Goal: Task Accomplishment & Management: Use online tool/utility

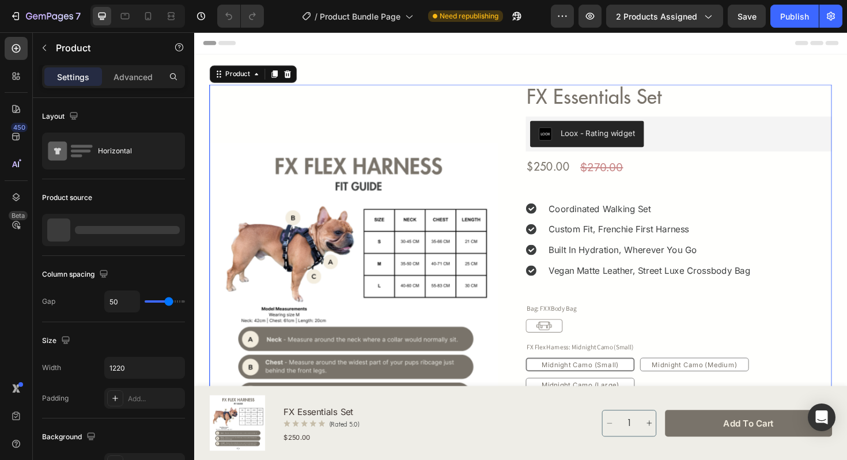
click at [847, 304] on div "FX Essentials Set Product Title Loox - Rating widget Loox $250.00 Product Price…" at bounding box center [707, 391] width 325 height 606
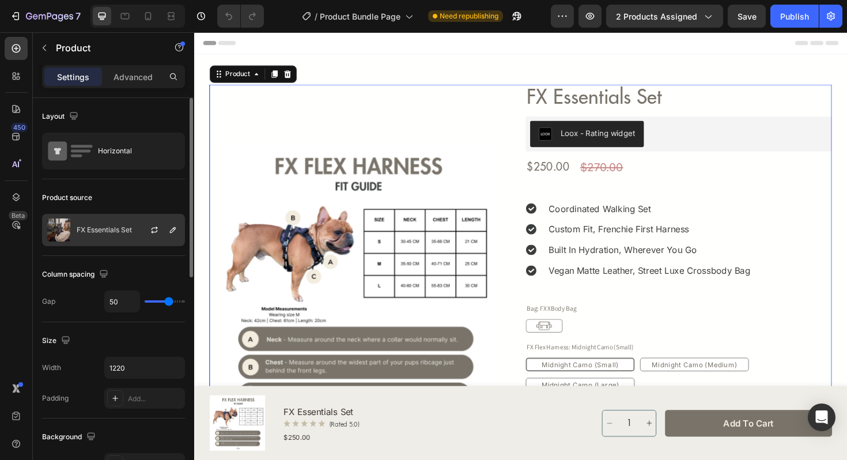
click at [124, 230] on p "FX Essentials Set" at bounding box center [104, 230] width 55 height 8
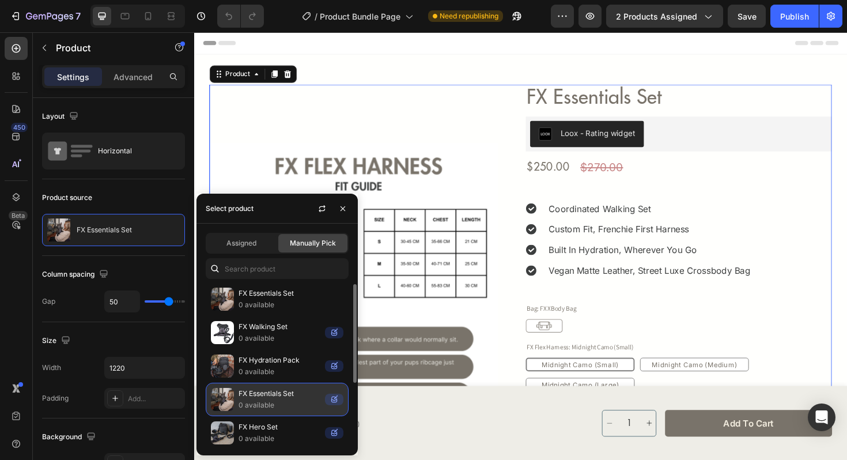
scroll to position [3, 0]
click at [297, 393] on p "FX Essentials Set" at bounding box center [280, 392] width 82 height 12
click at [233, 403] on img at bounding box center [222, 397] width 23 height 23
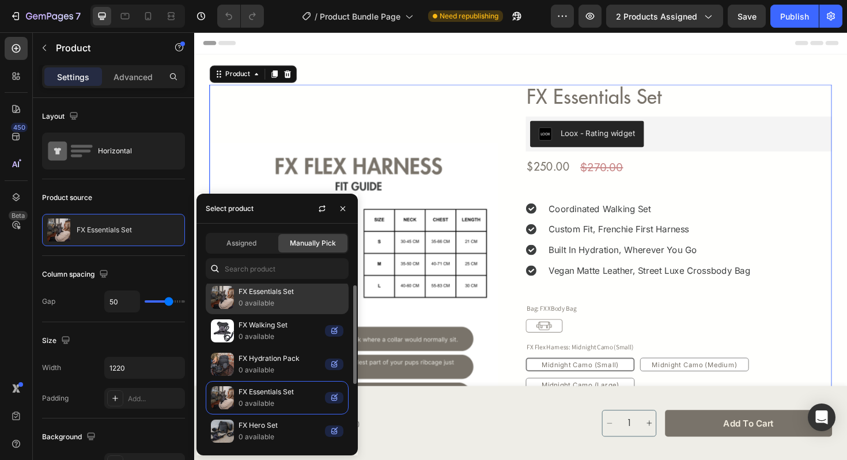
click at [286, 300] on p "0 available" at bounding box center [291, 303] width 105 height 12
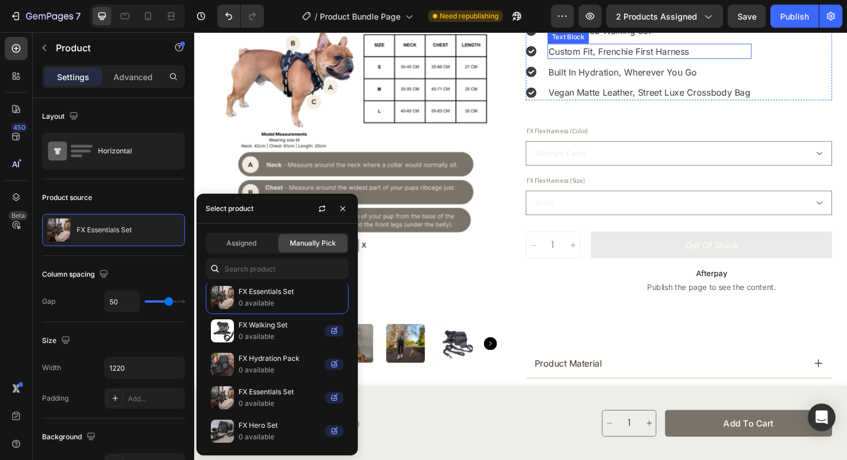
scroll to position [198, 0]
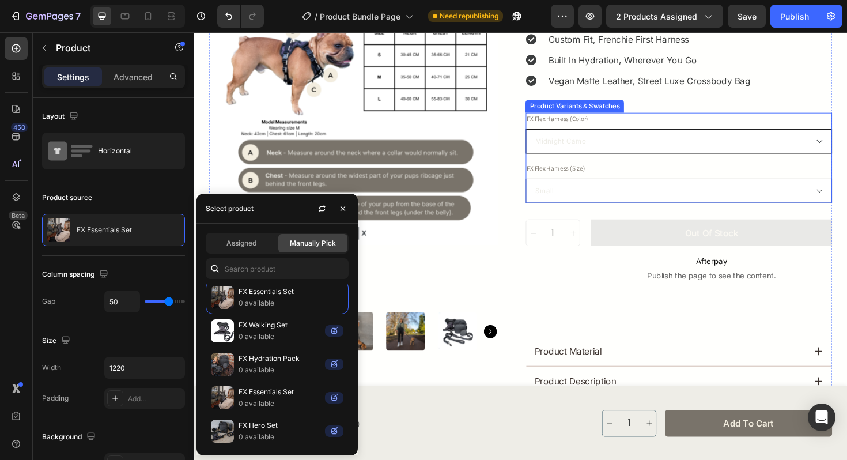
click at [738, 152] on select "Midnight Camo Midnight Leopard Midnight Zebra" at bounding box center [707, 148] width 325 height 26
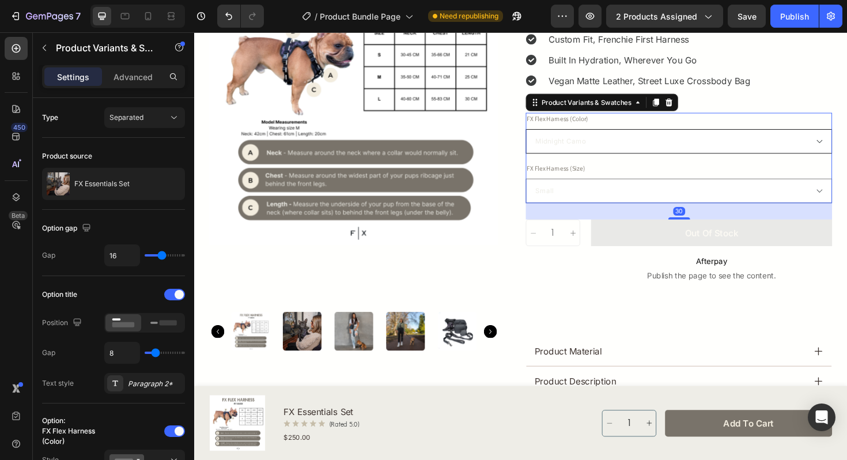
click at [545, 135] on select "Midnight Camo Midnight Leopard Midnight Zebra" at bounding box center [707, 148] width 325 height 26
click at [733, 191] on select "Small Medium Large" at bounding box center [707, 200] width 325 height 26
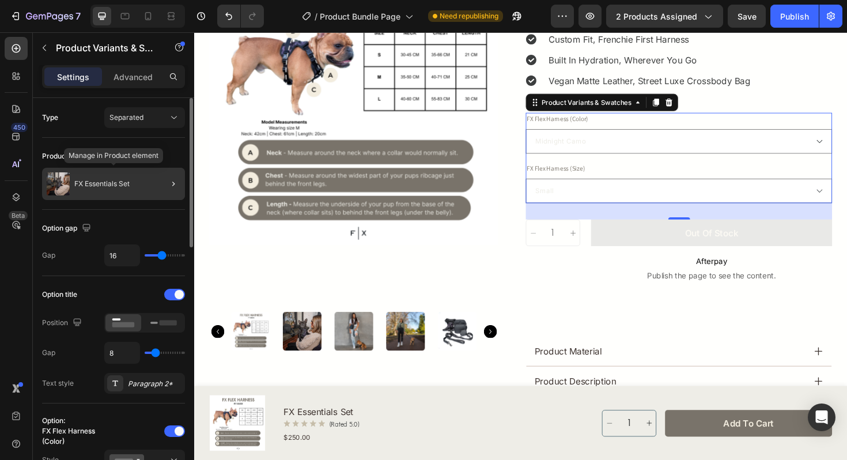
click at [137, 188] on div "FX Essentials Set" at bounding box center [113, 184] width 143 height 32
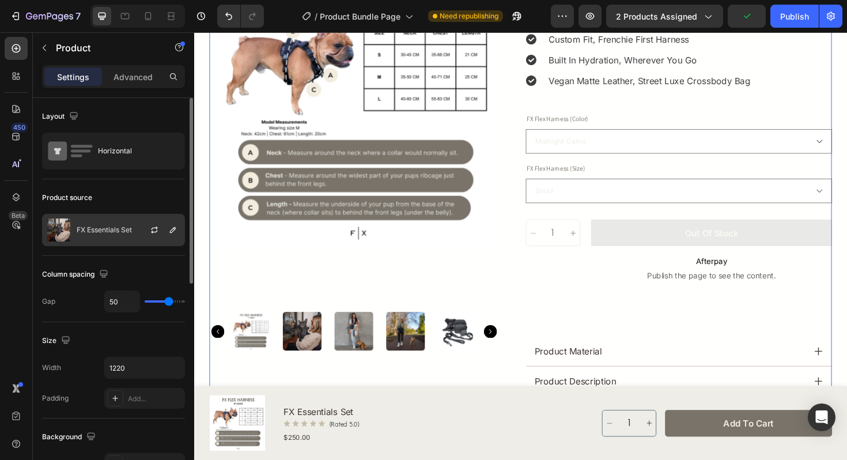
click at [135, 236] on div at bounding box center [159, 229] width 51 height 31
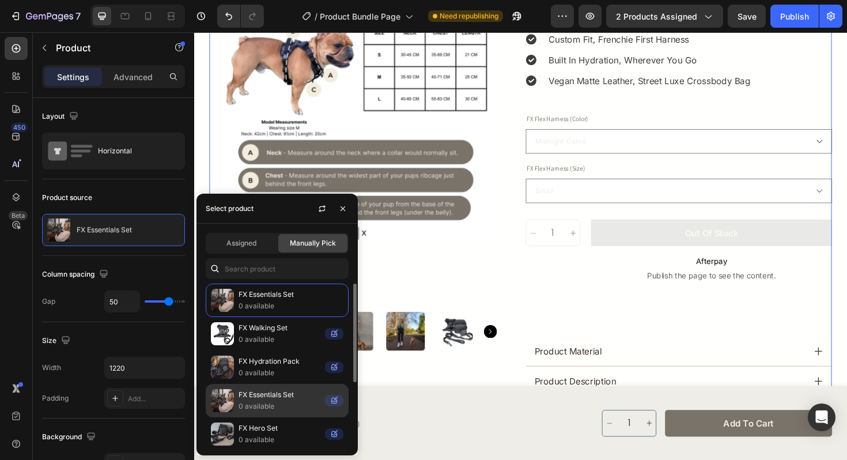
click at [260, 404] on p "0 available" at bounding box center [280, 407] width 82 height 12
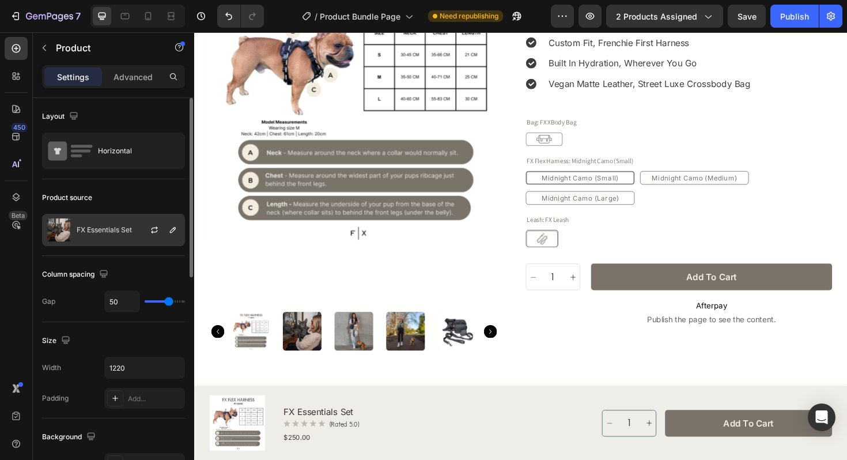
click at [126, 230] on p "FX Essentials Set" at bounding box center [104, 230] width 55 height 8
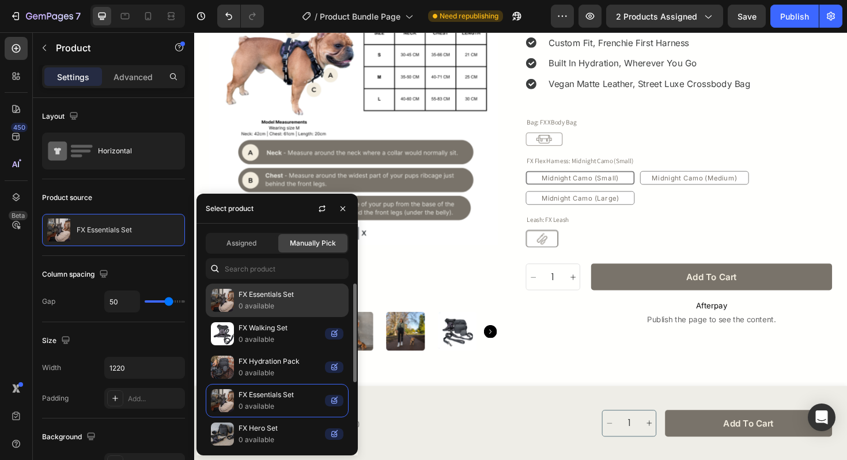
click at [296, 293] on p "FX Essentials Set" at bounding box center [291, 295] width 105 height 12
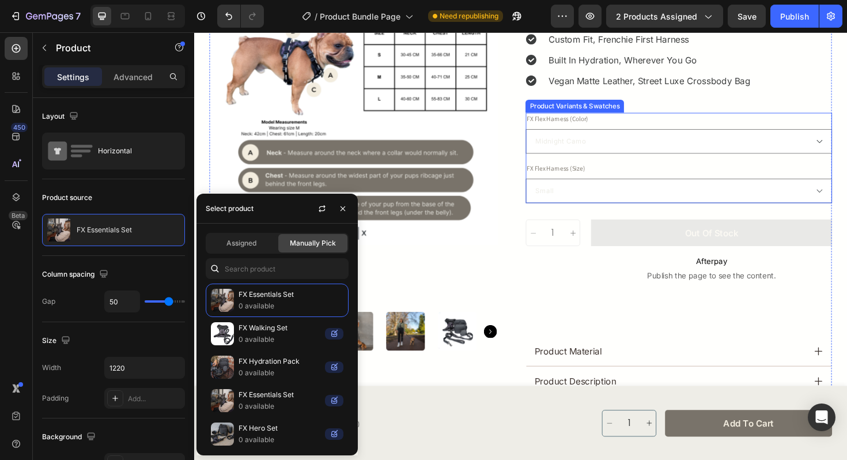
click at [763, 177] on div "FX Flex Harness (Size) Small Medium Large" at bounding box center [707, 191] width 325 height 43
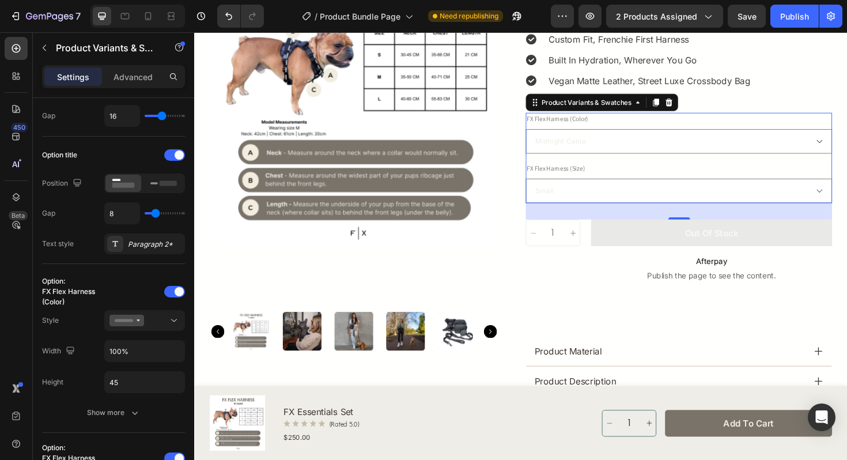
scroll to position [0, 0]
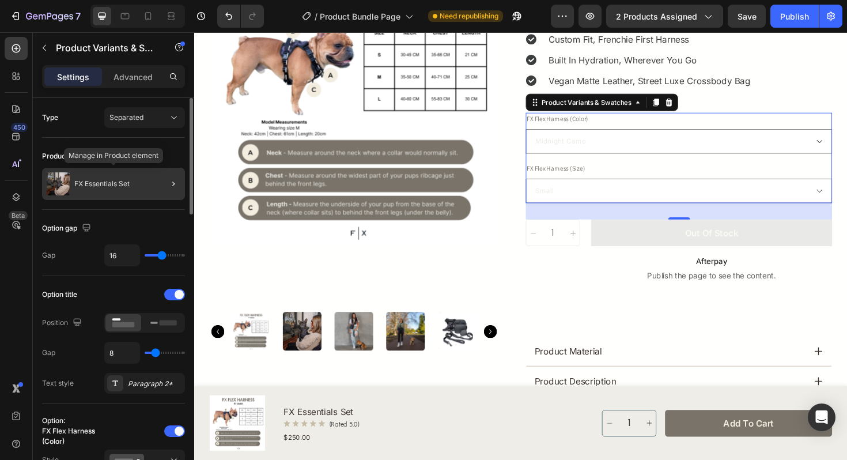
click at [117, 188] on div "FX Essentials Set" at bounding box center [113, 184] width 143 height 32
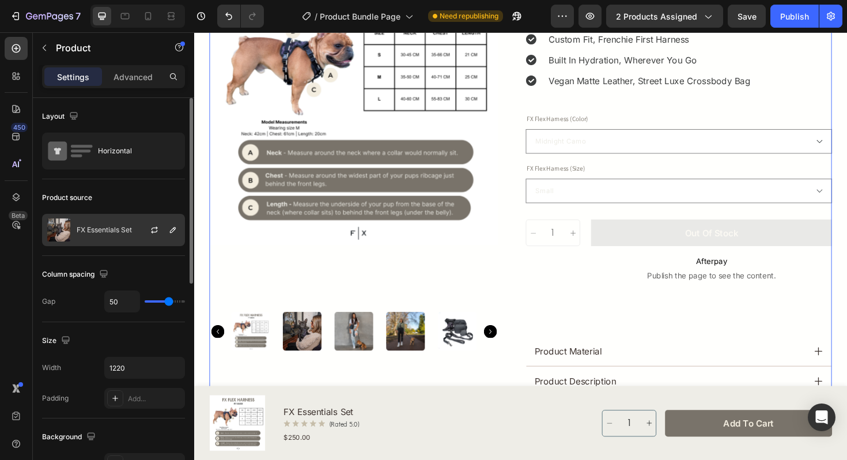
click at [116, 231] on p "FX Essentials Set" at bounding box center [104, 230] width 55 height 8
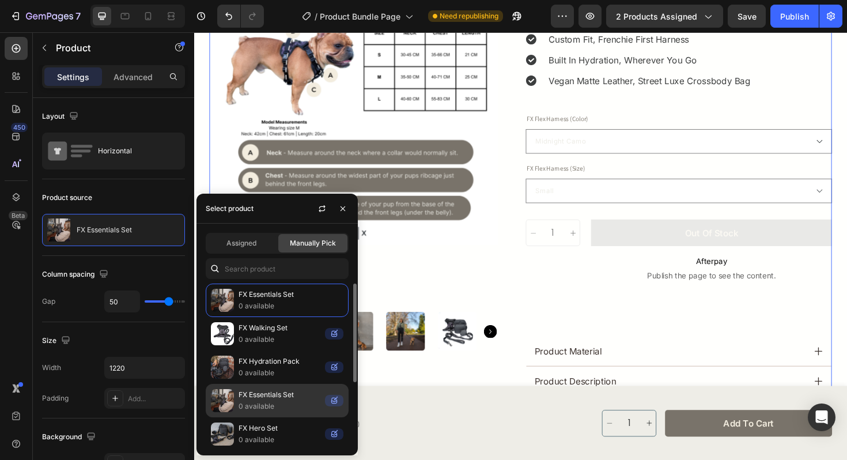
click at [265, 401] on p "0 available" at bounding box center [280, 407] width 82 height 12
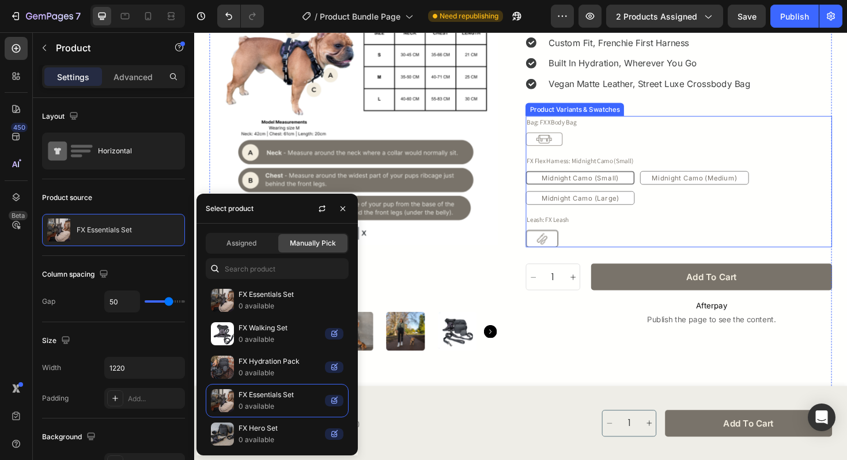
click at [718, 242] on div "FX Leash FX Leash" at bounding box center [707, 251] width 325 height 18
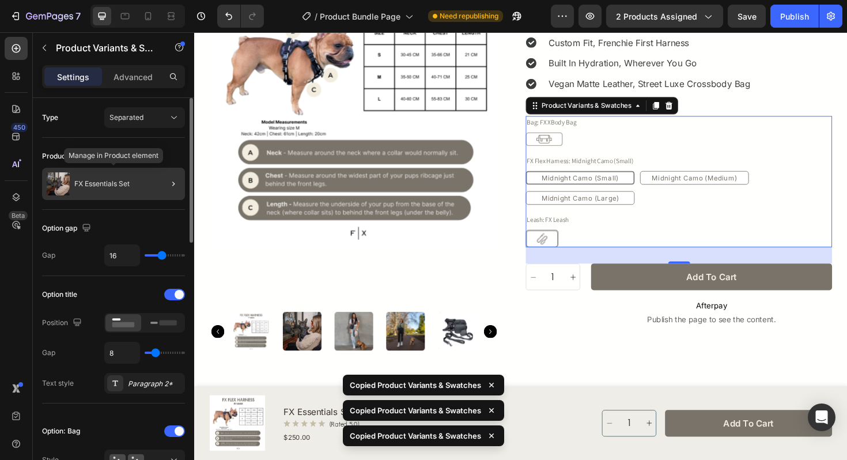
click at [114, 191] on div "FX Essentials Set" at bounding box center [113, 184] width 143 height 32
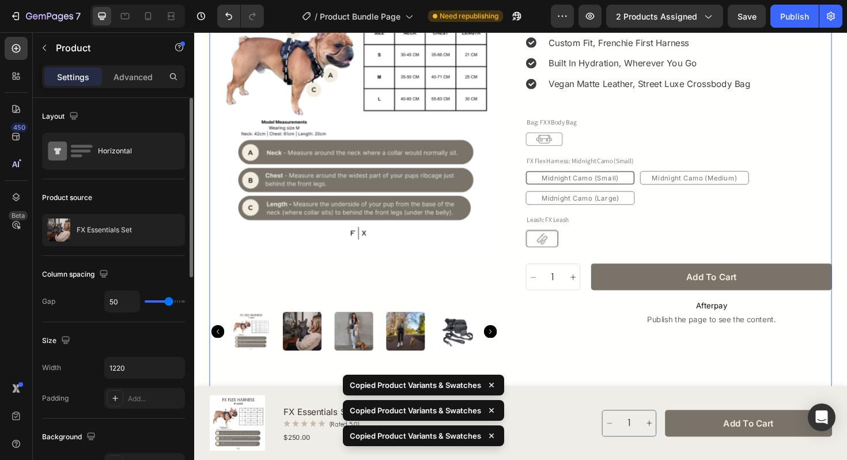
click at [135, 246] on div "Product source FX Essentials Set" at bounding box center [113, 217] width 143 height 77
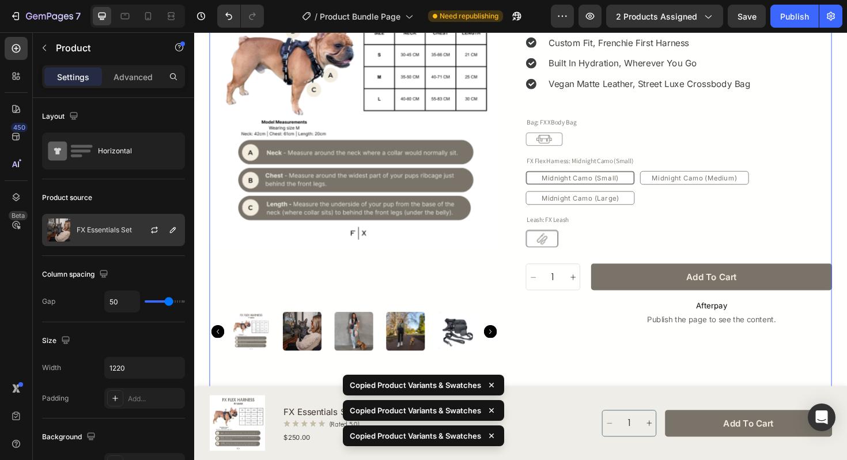
click at [135, 243] on div at bounding box center [159, 229] width 51 height 31
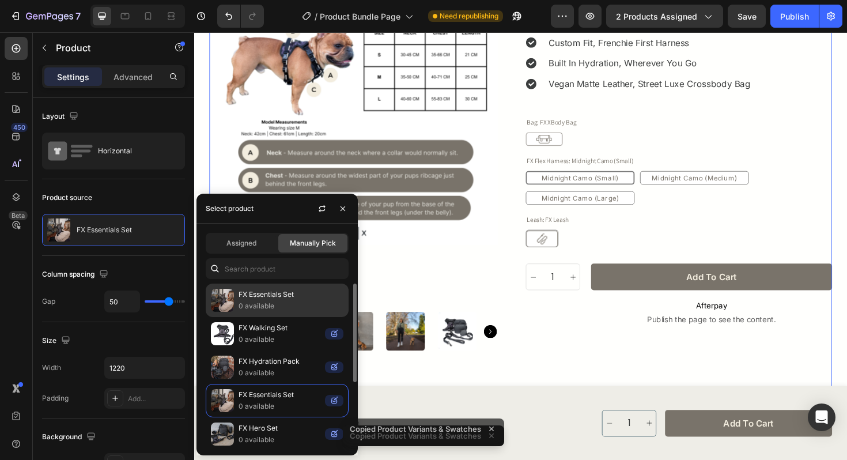
click at [272, 306] on p "0 available" at bounding box center [291, 306] width 105 height 12
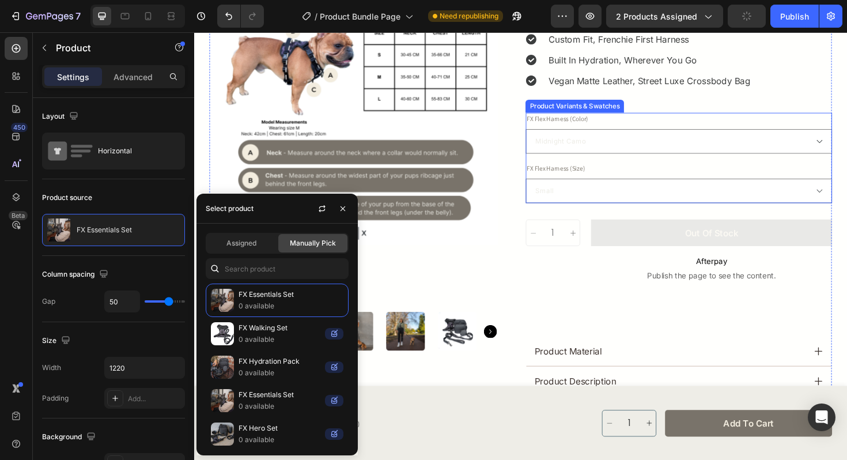
click at [711, 166] on div "FX Flex Harness (Color) Midnight Camo Midnight Leopard Midnight Zebra FX Flex H…" at bounding box center [707, 166] width 325 height 96
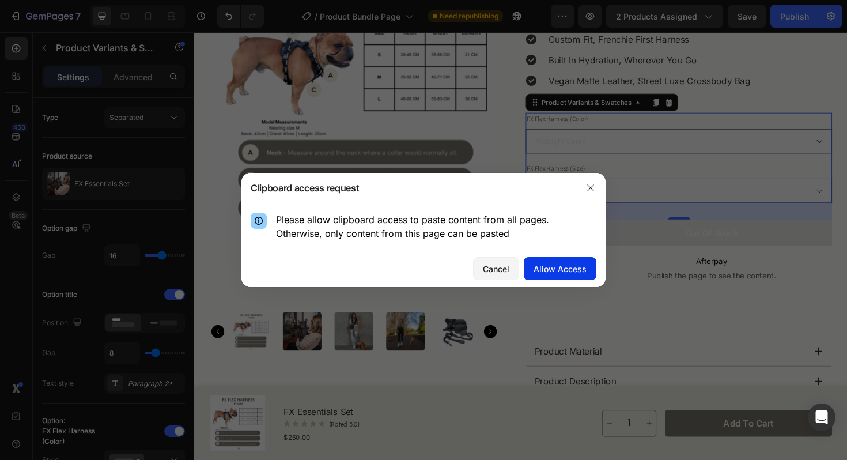
click at [572, 263] on div "Allow Access" at bounding box center [560, 269] width 53 height 12
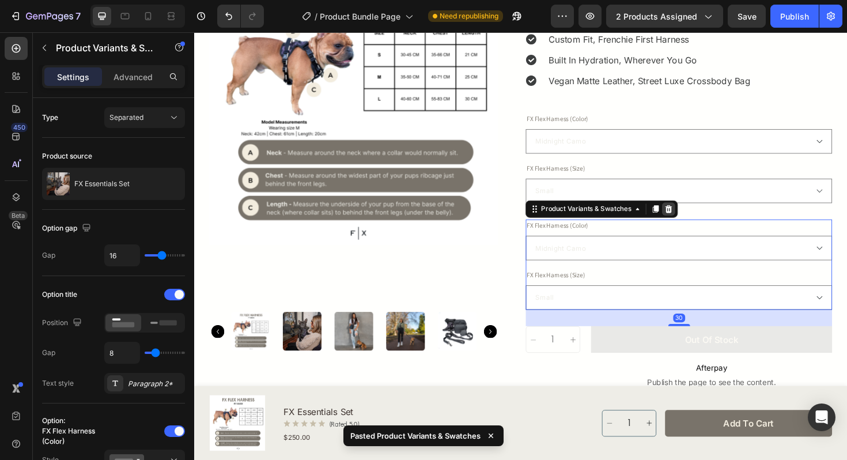
click at [702, 222] on div at bounding box center [697, 220] width 14 height 14
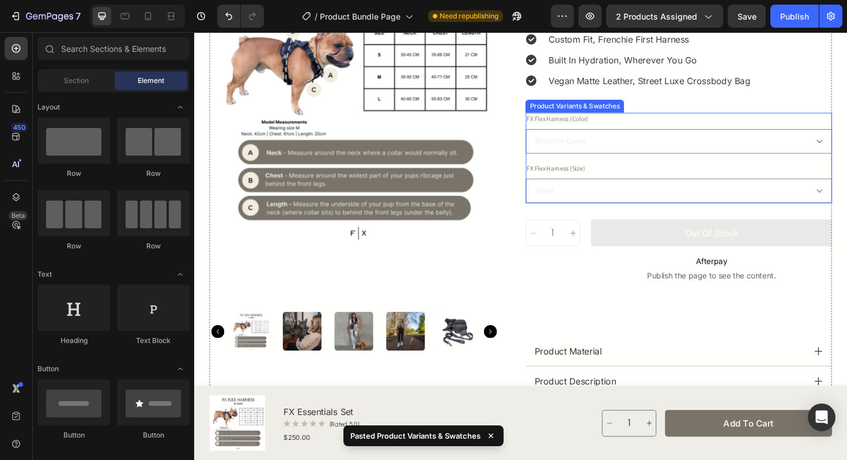
click at [702, 162] on div "FX Flex Harness (Color) Midnight Camo Midnight Leopard Midnight Zebra FX Flex H…" at bounding box center [707, 166] width 325 height 96
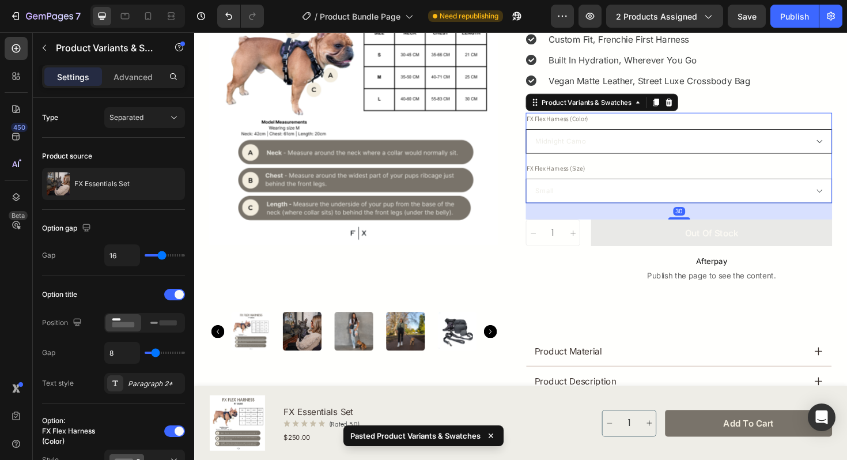
click at [638, 145] on select "Midnight Camo Midnight Leopard Midnight Zebra" at bounding box center [707, 148] width 325 height 26
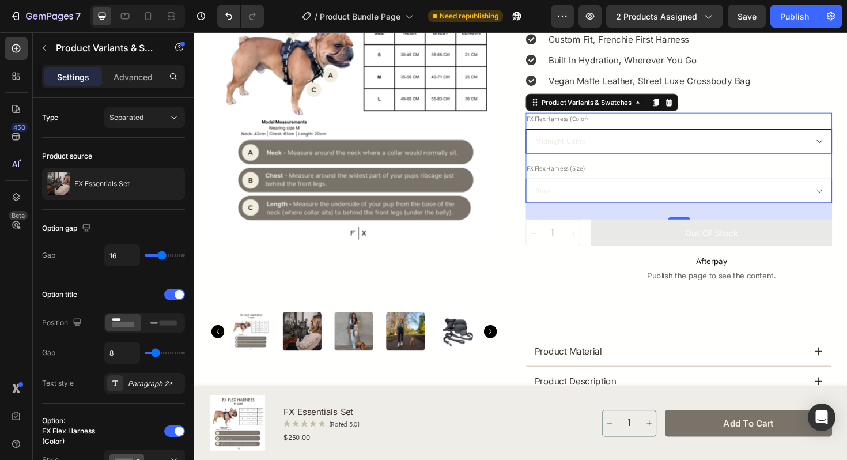
click at [545, 135] on select "Midnight Camo Midnight Leopard Midnight Zebra" at bounding box center [707, 148] width 325 height 26
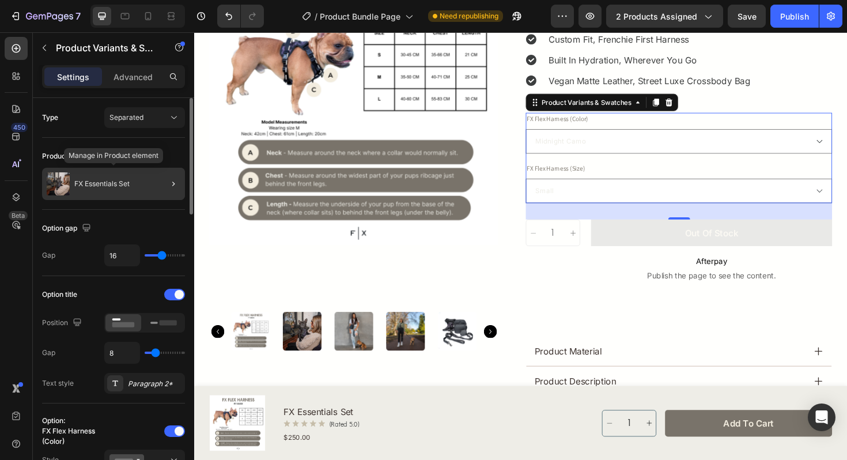
click at [136, 193] on div "FX Essentials Set" at bounding box center [113, 184] width 143 height 32
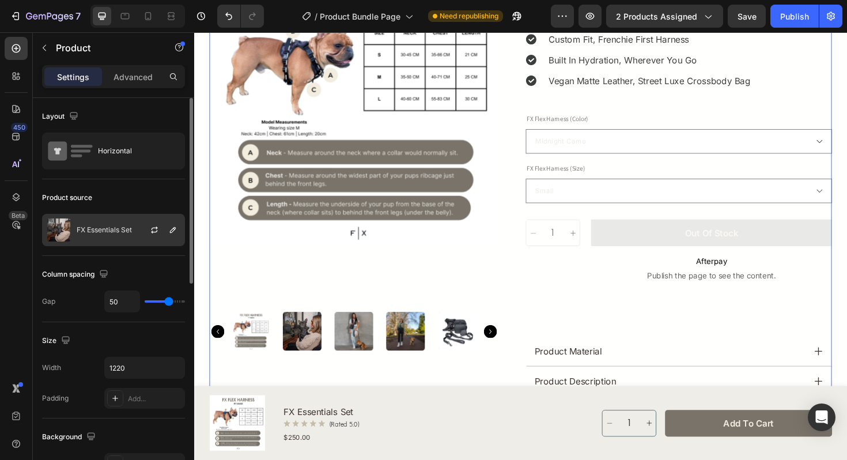
click at [115, 227] on p "FX Essentials Set" at bounding box center [104, 230] width 55 height 8
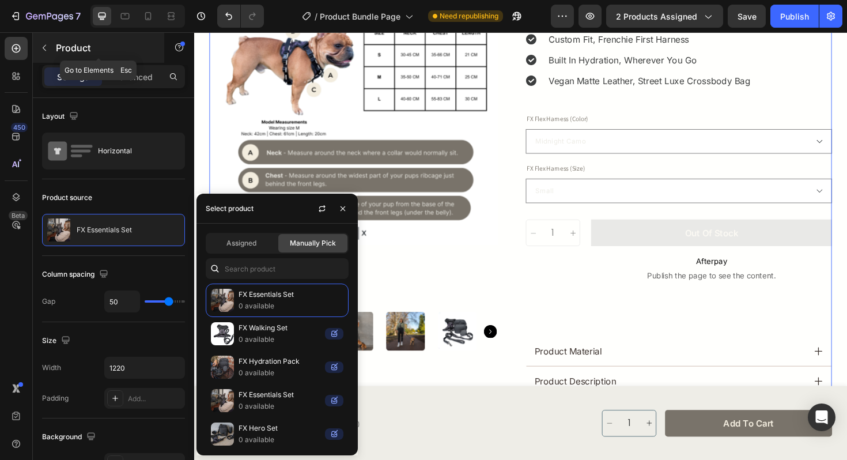
click at [42, 49] on icon "button" at bounding box center [44, 47] width 9 height 9
